Goal: Find specific page/section

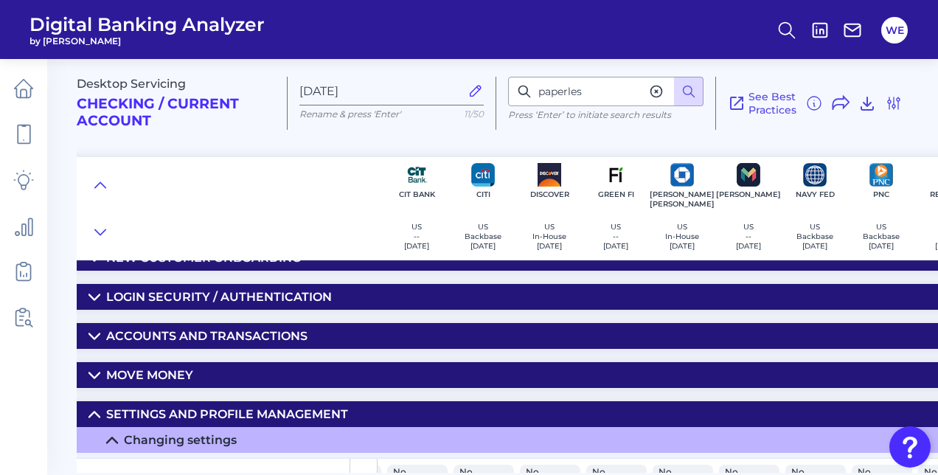
scroll to position [78, 260]
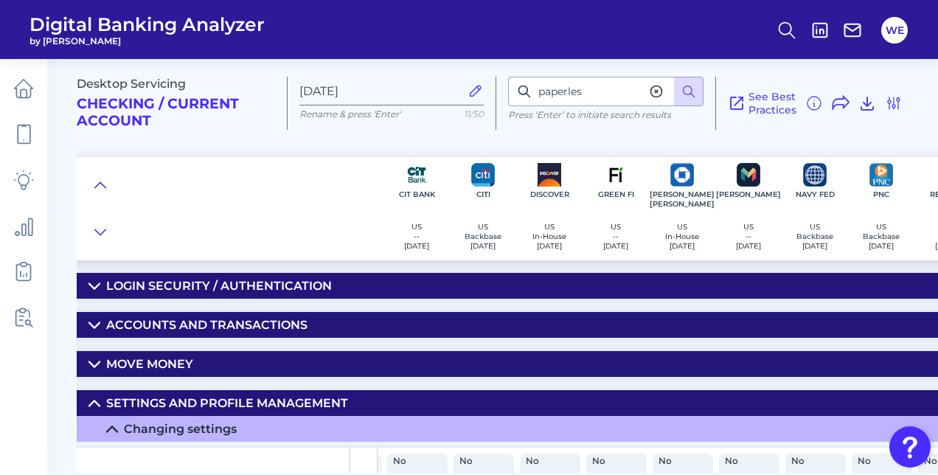
click at [184, 396] on div "Settings and Profile Management" at bounding box center [227, 403] width 242 height 14
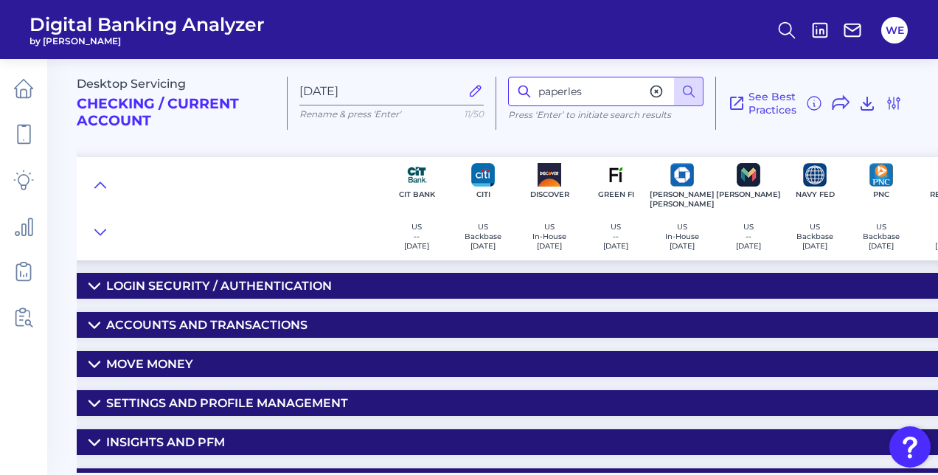
click at [610, 91] on input "paperles" at bounding box center [605, 91] width 195 height 29
type input "statement"
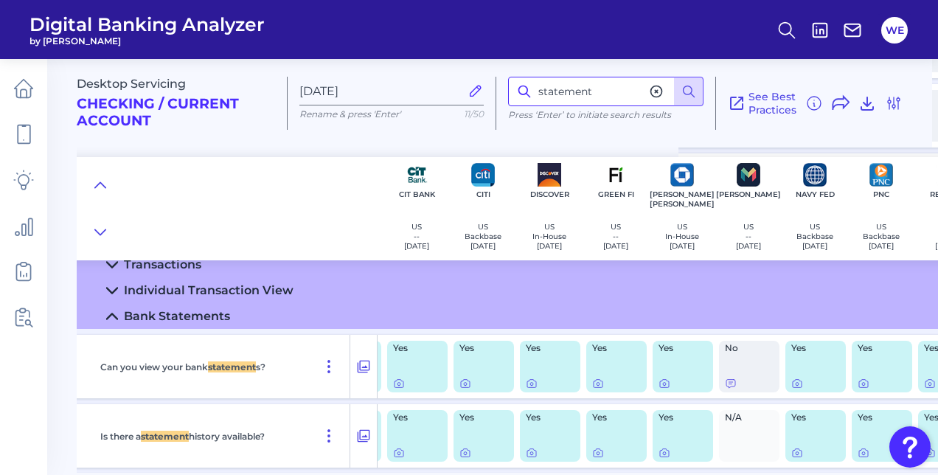
scroll to position [930, 260]
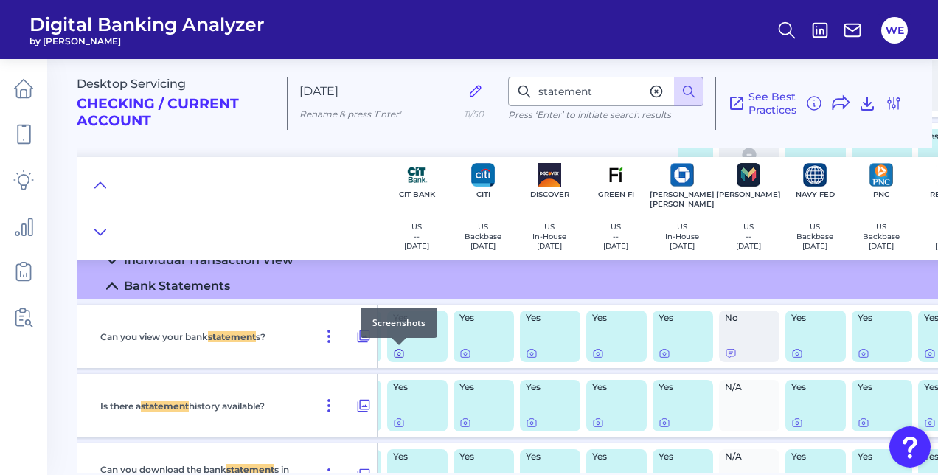
click at [400, 354] on icon at bounding box center [398, 353] width 3 height 3
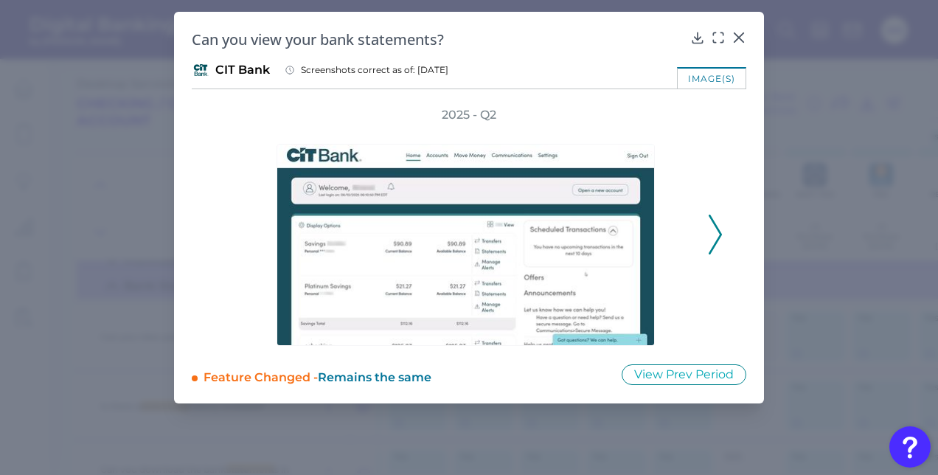
click at [711, 225] on icon at bounding box center [715, 235] width 13 height 40
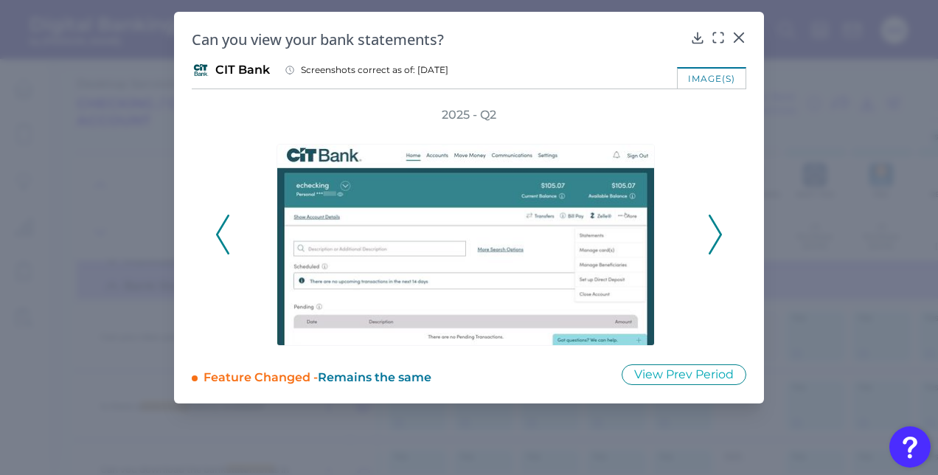
click at [711, 225] on icon at bounding box center [715, 235] width 13 height 40
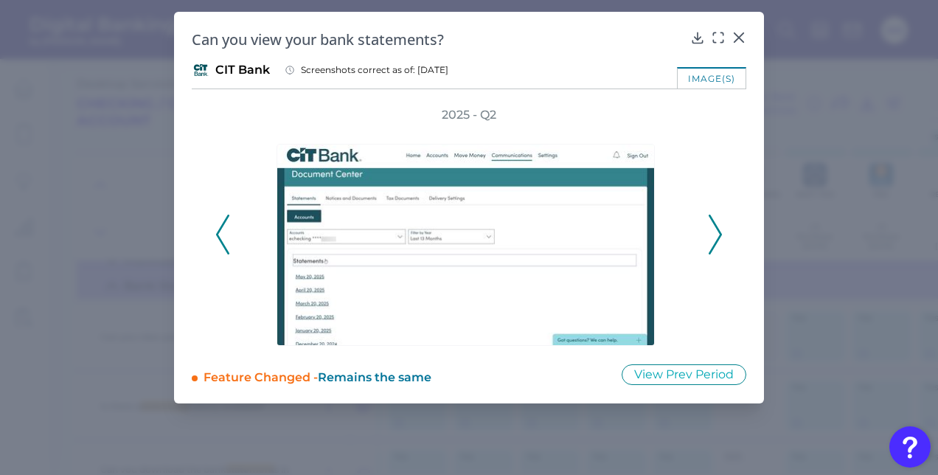
click at [711, 225] on icon at bounding box center [715, 235] width 13 height 40
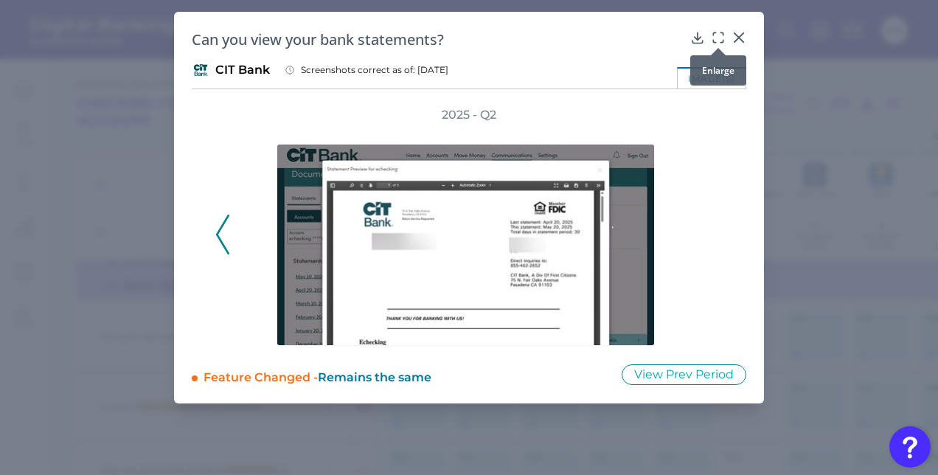
click at [722, 39] on icon at bounding box center [718, 37] width 15 height 15
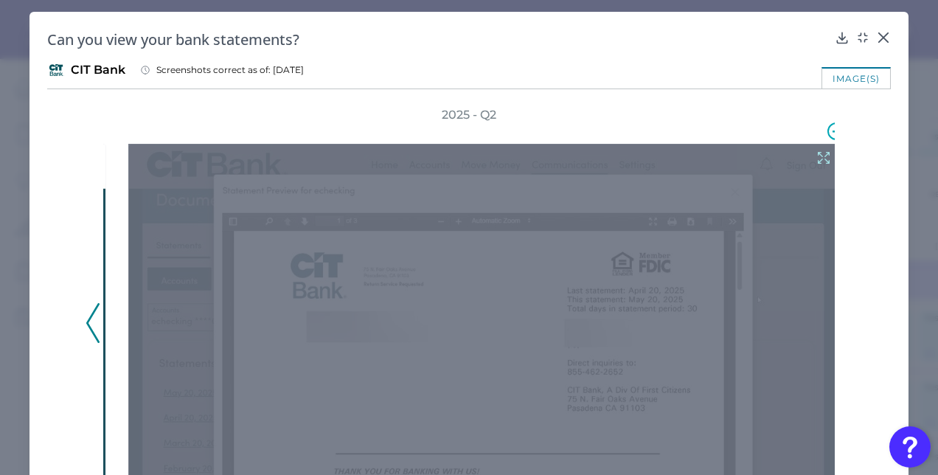
click at [815, 162] on icon at bounding box center [823, 158] width 16 height 16
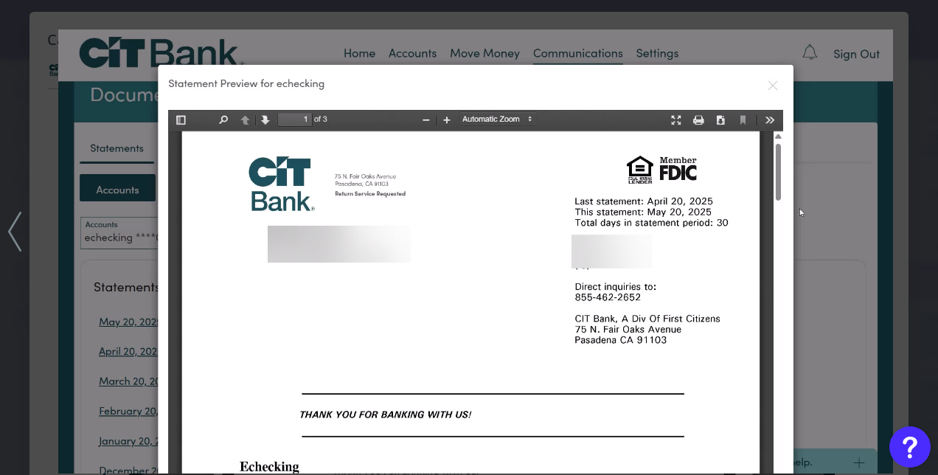
click at [504, 246] on img at bounding box center [475, 251] width 834 height 444
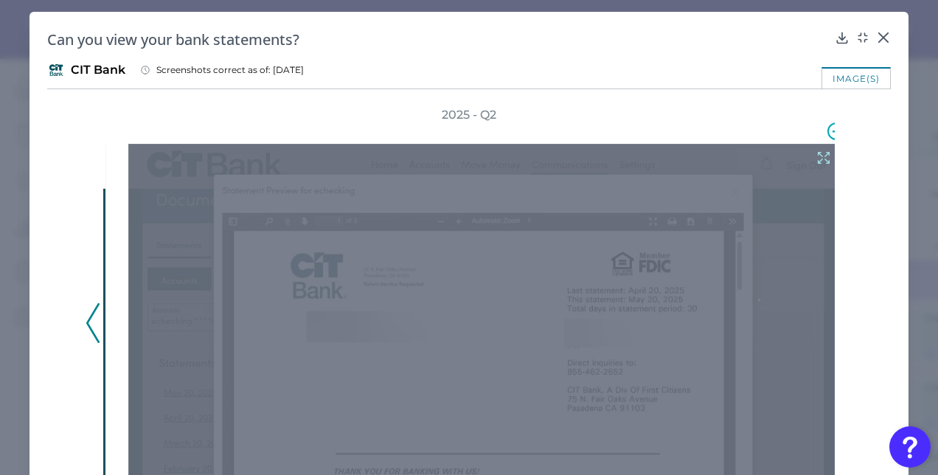
click at [504, 246] on div at bounding box center [482, 333] width 709 height 378
click at [815, 156] on icon at bounding box center [823, 158] width 16 height 16
